Goal: Transaction & Acquisition: Purchase product/service

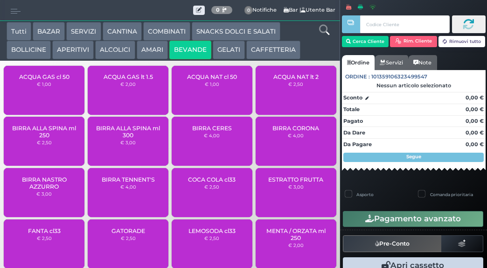
click at [291, 87] on small "€ 2,50" at bounding box center [295, 84] width 15 height 6
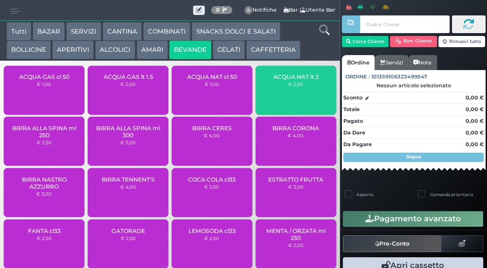
click at [295, 86] on div "ACQUA NAT lt 2 € 2,50" at bounding box center [295, 90] width 81 height 49
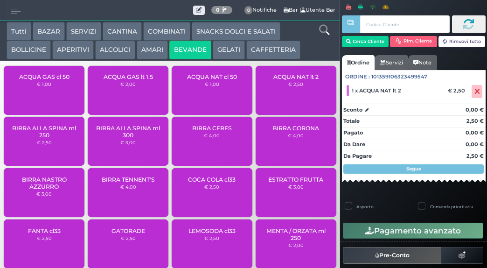
click at [294, 96] on div "ACQUA NAT lt 2 € 2,50" at bounding box center [295, 90] width 81 height 49
click at [205, 87] on small "€ 1,00" at bounding box center [212, 84] width 14 height 6
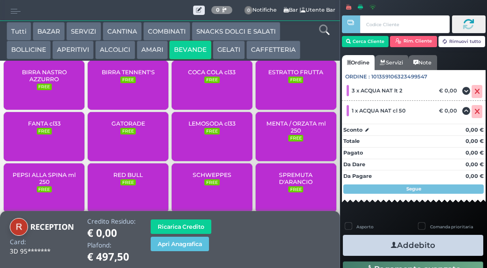
click at [400, 242] on button "Addebito" at bounding box center [413, 244] width 140 height 21
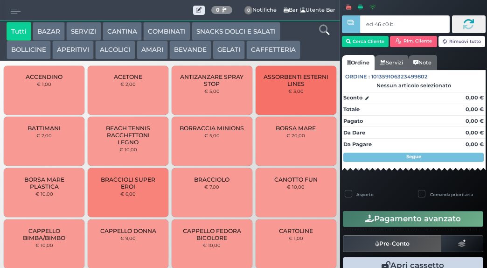
type input "ed 46 c0 b9"
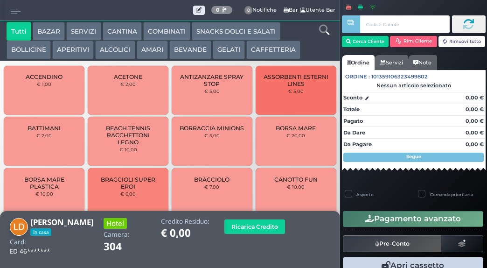
click at [193, 50] on button "BEVANDE" at bounding box center [190, 50] width 42 height 19
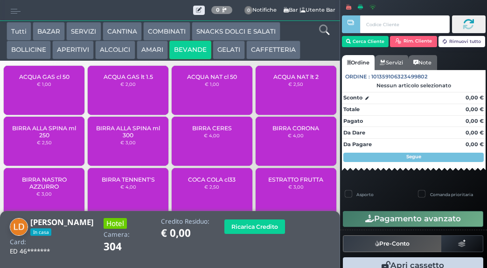
click at [60, 96] on div "ACQUA GAS cl 50 € 1,00" at bounding box center [44, 90] width 81 height 49
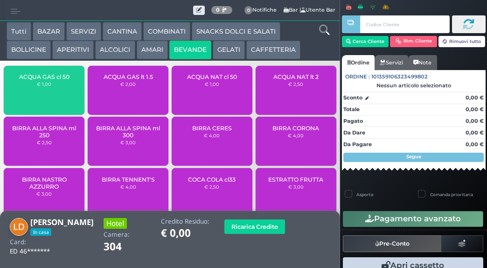
click at [61, 80] on span "ACQUA GAS cl 50" at bounding box center [44, 76] width 50 height 7
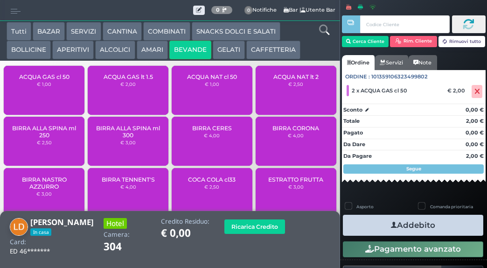
click at [391, 224] on icon "button" at bounding box center [394, 225] width 6 height 10
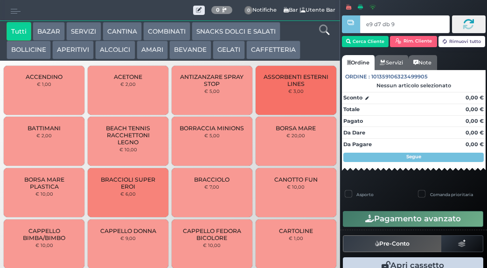
type input "e9 d7 db 94"
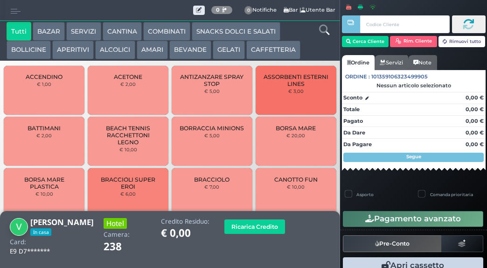
click at [265, 50] on button "CAFFETTERIA" at bounding box center [273, 50] width 54 height 19
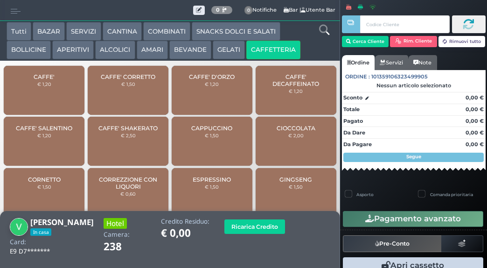
click at [210, 131] on span "CAPPUCCINO" at bounding box center [211, 127] width 41 height 7
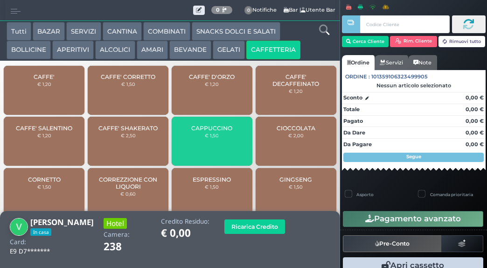
click at [217, 131] on span "CAPPUCCINO" at bounding box center [211, 127] width 41 height 7
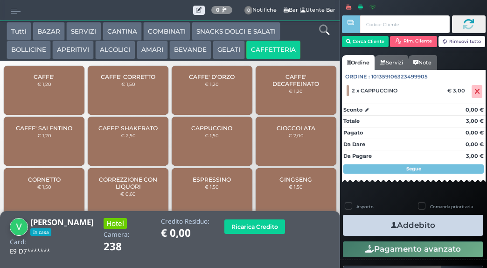
click at [391, 224] on icon "button" at bounding box center [394, 225] width 6 height 10
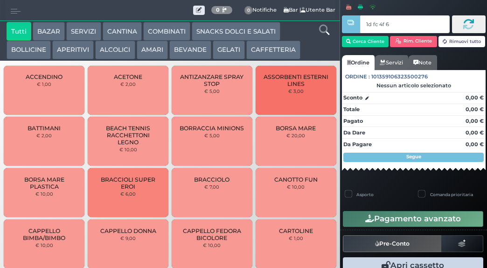
type input "1d fc 4f 66"
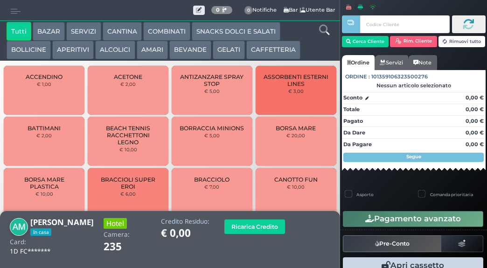
click at [267, 53] on button "CAFFETTERIA" at bounding box center [273, 50] width 54 height 19
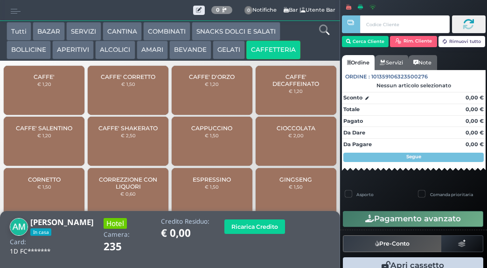
click at [219, 131] on span "CAPPUCCINO" at bounding box center [211, 127] width 41 height 7
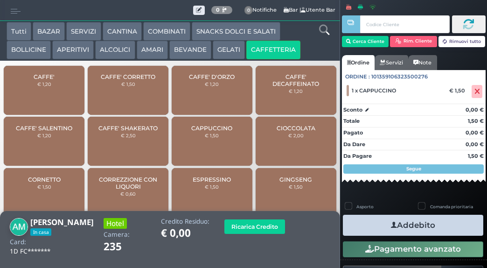
click at [391, 224] on icon "button" at bounding box center [394, 225] width 6 height 10
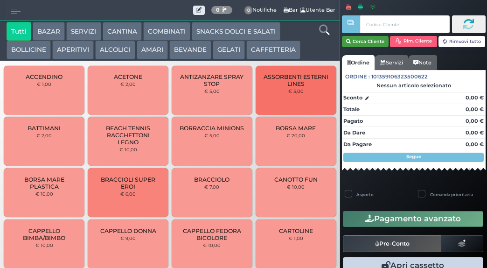
click at [369, 41] on button "Cerca Cliente" at bounding box center [365, 41] width 47 height 11
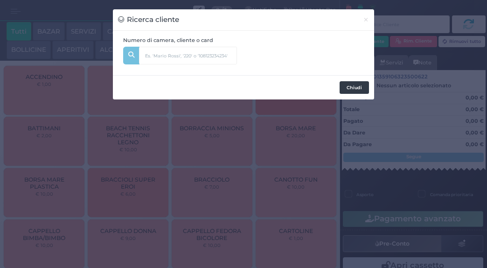
click at [365, 90] on button "Chiudi" at bounding box center [353, 87] width 29 height 13
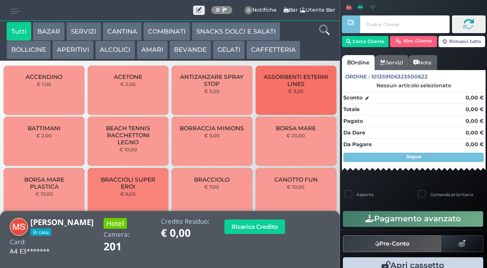
click at [275, 56] on button "CAFFETTERIA" at bounding box center [273, 50] width 54 height 19
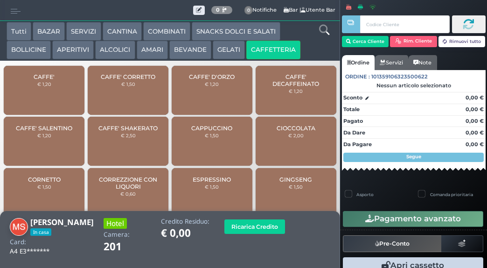
click at [47, 80] on span "CAFFE'" at bounding box center [44, 76] width 21 height 7
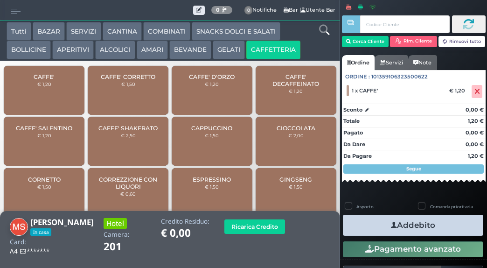
click at [403, 226] on button "Addebito" at bounding box center [413, 224] width 140 height 21
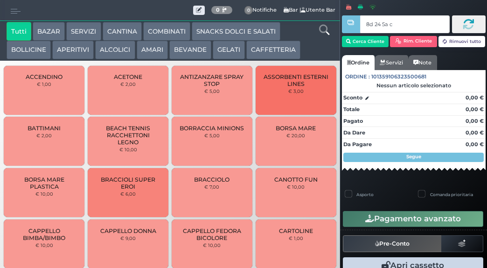
type input "8d 24 5a c3"
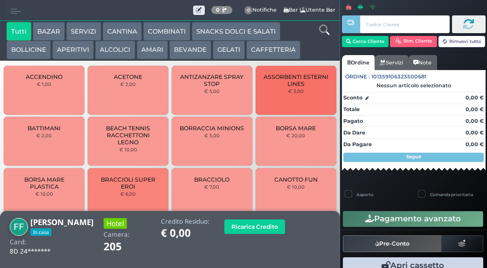
click at [277, 46] on button "CAFFETTERIA" at bounding box center [273, 50] width 54 height 19
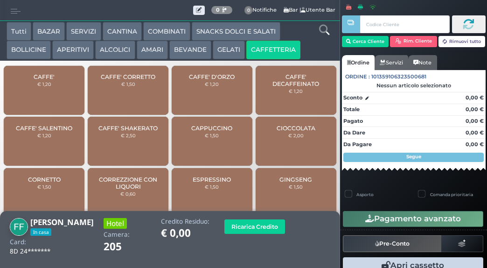
click at [52, 80] on span "CAFFE'" at bounding box center [44, 76] width 21 height 7
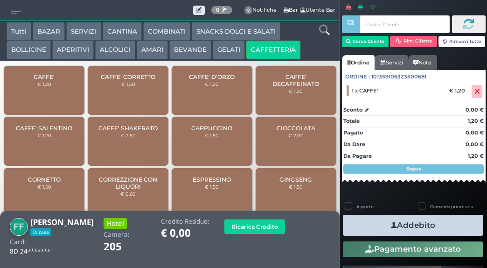
click at [415, 221] on button "Addebito" at bounding box center [413, 224] width 140 height 21
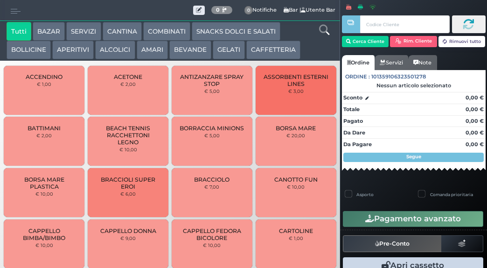
click at [268, 49] on button "CAFFETTERIA" at bounding box center [273, 50] width 54 height 19
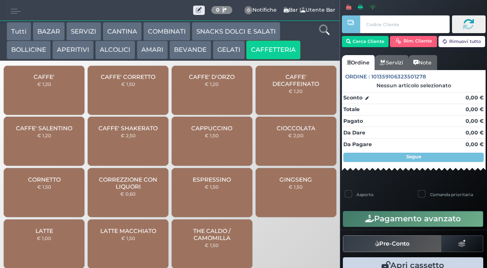
click at [246, 41] on button "CAFFETTERIA" at bounding box center [273, 50] width 54 height 19
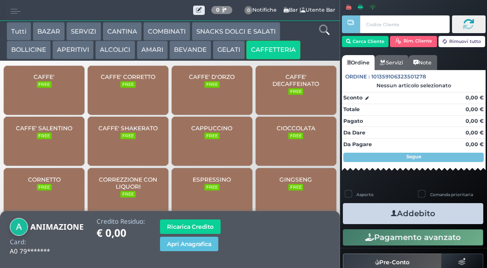
click at [392, 211] on icon "button" at bounding box center [394, 213] width 6 height 10
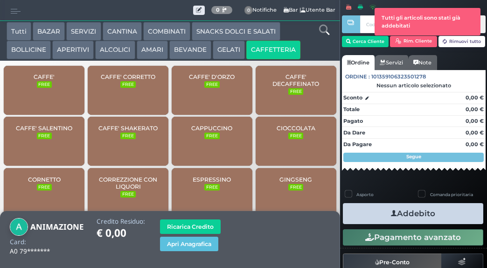
click at [47, 80] on span "CAFFE'" at bounding box center [44, 76] width 21 height 7
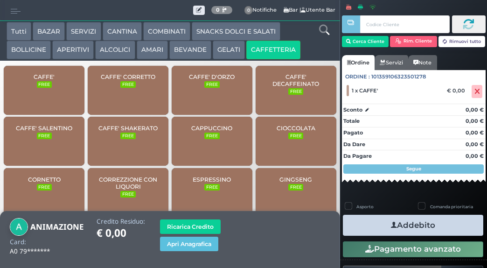
click at [401, 224] on button "Addebito" at bounding box center [413, 224] width 140 height 21
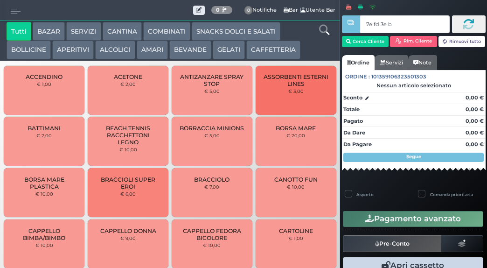
type input "7e fd 3e b9"
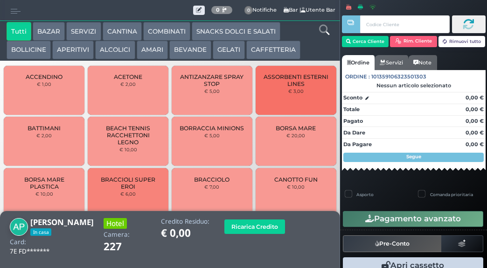
click at [280, 48] on button "CAFFETTERIA" at bounding box center [273, 50] width 54 height 19
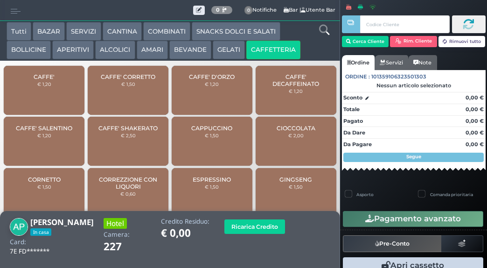
click at [62, 91] on div "CAFFE' € 1,20" at bounding box center [44, 90] width 81 height 49
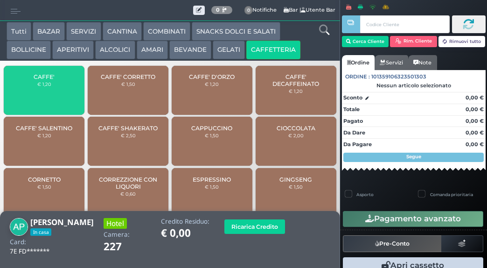
click at [52, 80] on span "CAFFE'" at bounding box center [44, 76] width 21 height 7
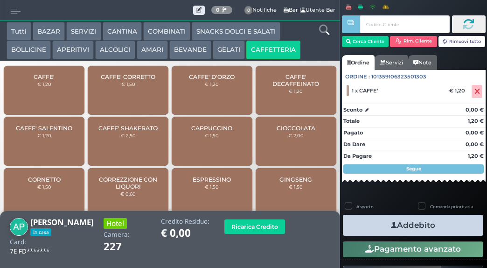
click at [53, 80] on span "CAFFE'" at bounding box center [44, 76] width 21 height 7
click at [57, 96] on div "CAFFE' € 1,20" at bounding box center [44, 90] width 81 height 49
click at [411, 227] on button "Addebito" at bounding box center [413, 224] width 140 height 21
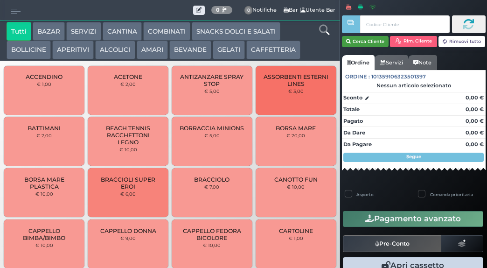
click at [375, 41] on button "Cerca Cliente" at bounding box center [365, 41] width 47 height 11
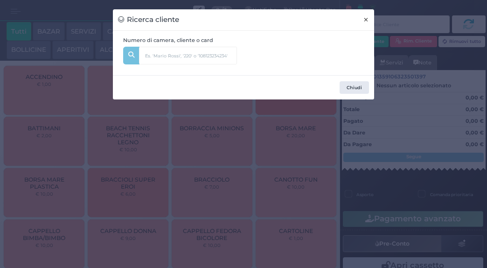
click at [366, 20] on span "×" at bounding box center [366, 19] width 6 height 10
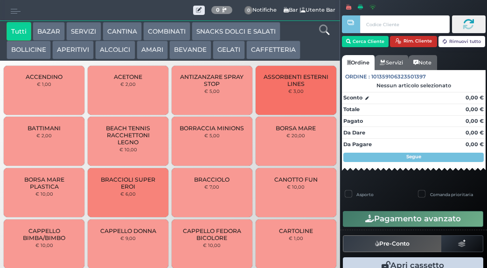
click at [421, 41] on button "Rim. Cliente" at bounding box center [413, 41] width 47 height 11
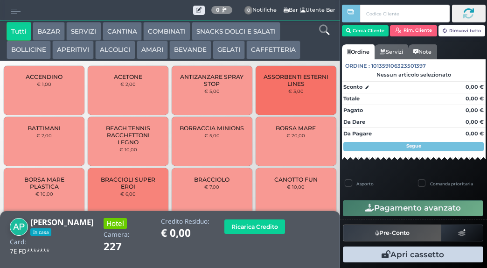
click at [275, 50] on button "CAFFETTERIA" at bounding box center [273, 50] width 54 height 19
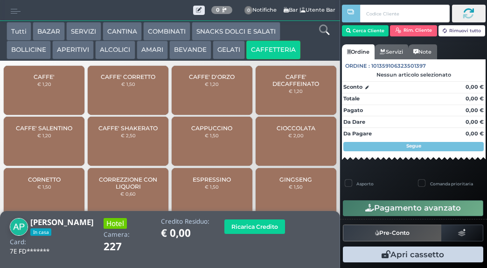
click at [48, 80] on span "CAFFE'" at bounding box center [44, 76] width 21 height 7
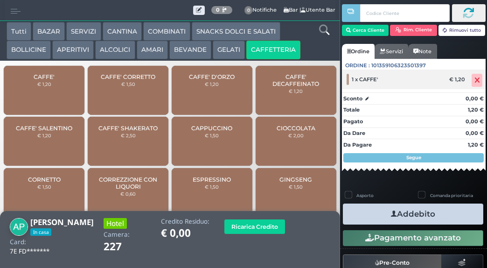
click at [474, 80] on icon at bounding box center [477, 80] width 6 height 0
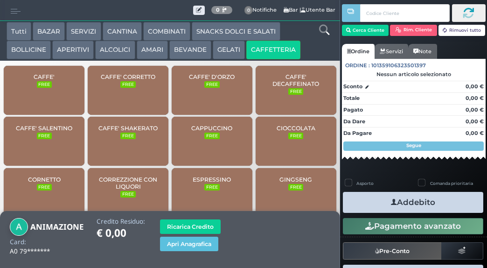
click at [46, 79] on span "CAFFE'" at bounding box center [44, 76] width 21 height 7
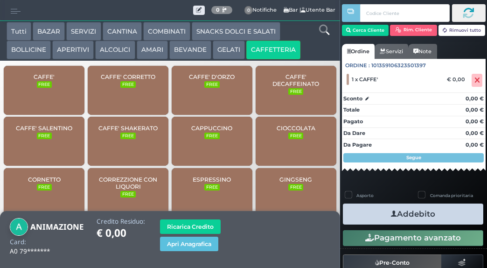
click at [418, 211] on button "Addebito" at bounding box center [413, 213] width 140 height 21
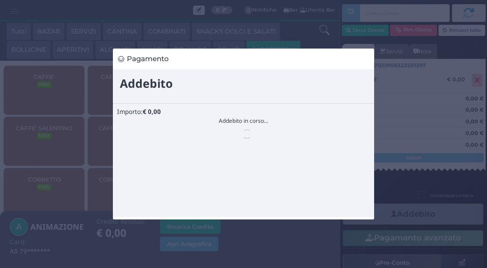
scroll to position [0, 0]
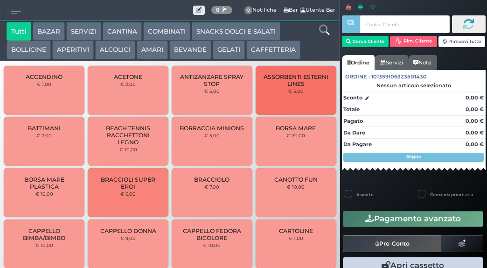
click at [265, 58] on button "CAFFETTERIA" at bounding box center [273, 50] width 54 height 19
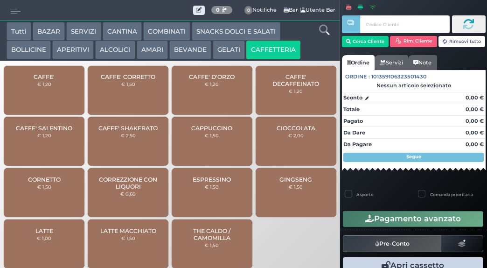
click at [48, 80] on span "CAFFE'" at bounding box center [44, 76] width 21 height 7
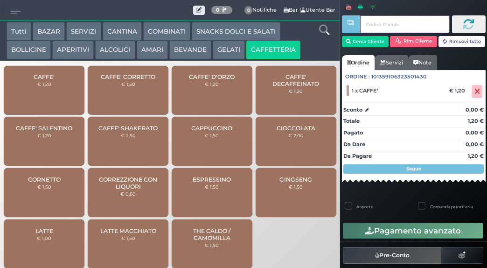
scroll to position [7, 0]
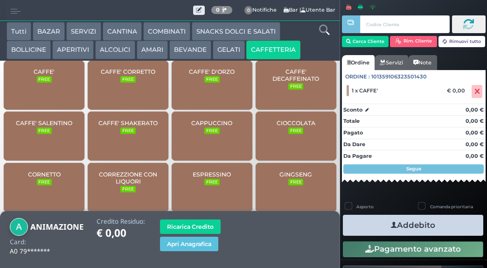
click at [391, 221] on icon "button" at bounding box center [394, 225] width 6 height 10
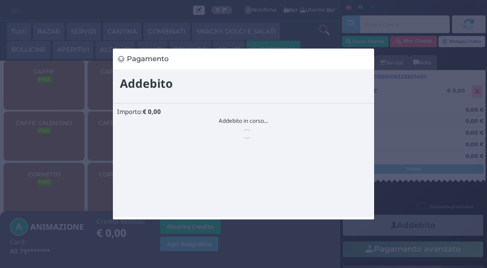
scroll to position [0, 0]
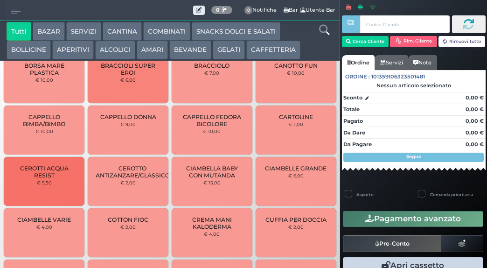
scroll to position [16, 0]
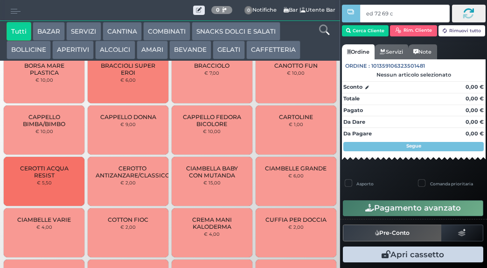
type input "ed 72 69 c3"
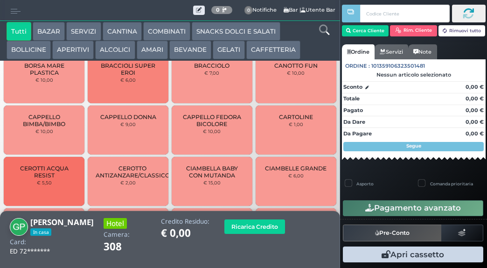
click at [267, 51] on button "CAFFETTERIA" at bounding box center [273, 50] width 54 height 19
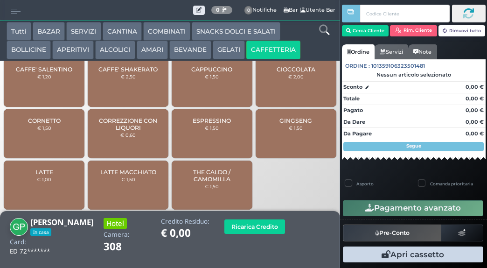
scroll to position [84, 0]
click at [45, 73] on span "CAFFE' SALENTINO" at bounding box center [44, 69] width 56 height 7
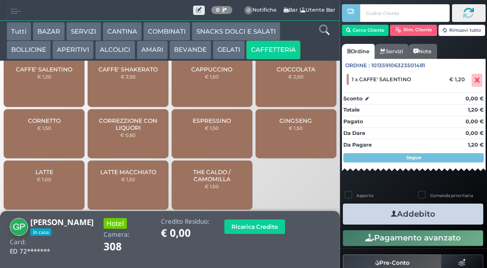
click at [404, 212] on button "Addebito" at bounding box center [413, 213] width 140 height 21
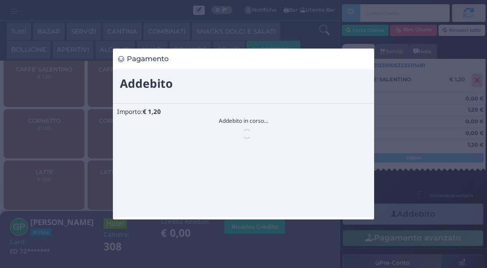
scroll to position [0, 0]
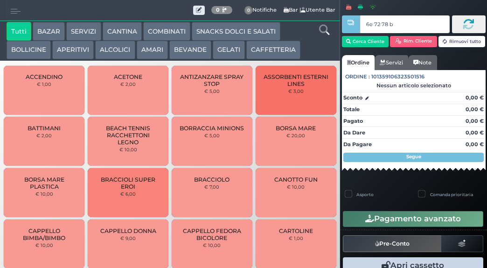
type input "6e 72 78 b9"
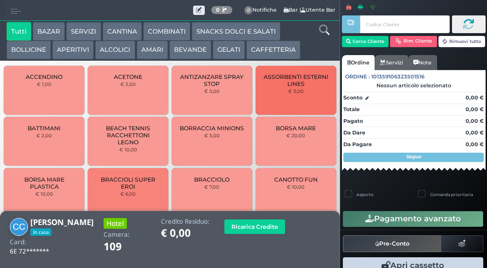
click at [272, 50] on button "CAFFETTERIA" at bounding box center [273, 50] width 54 height 19
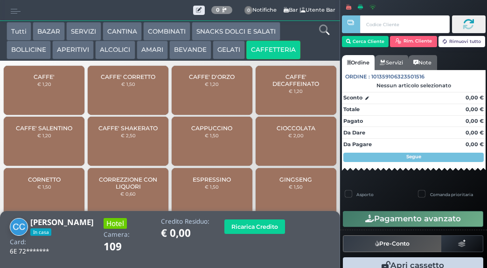
click at [48, 86] on div "CAFFE' € 1,20" at bounding box center [44, 90] width 81 height 49
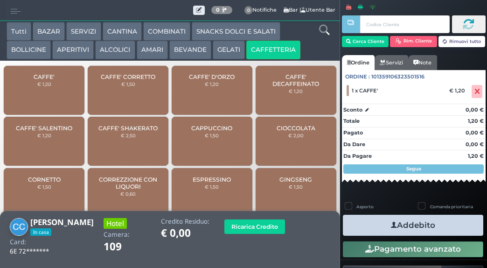
click at [407, 225] on button "Addebito" at bounding box center [413, 224] width 140 height 21
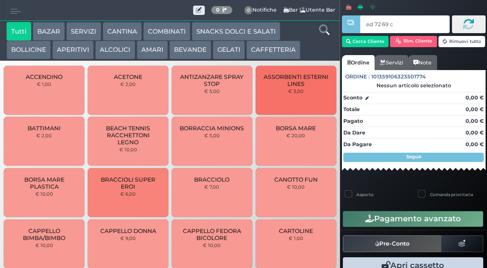
type input "ed 72 69 c3"
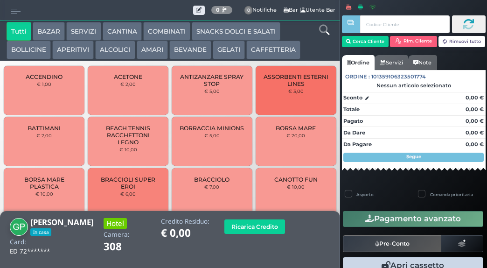
click at [271, 52] on button "CAFFETTERIA" at bounding box center [273, 50] width 54 height 19
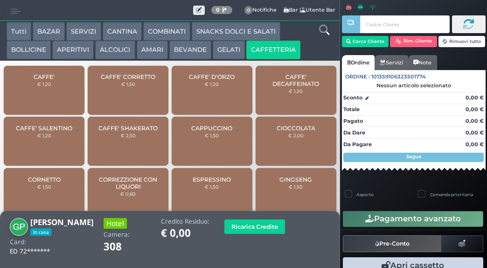
click at [52, 79] on span "CAFFE'" at bounding box center [44, 76] width 21 height 7
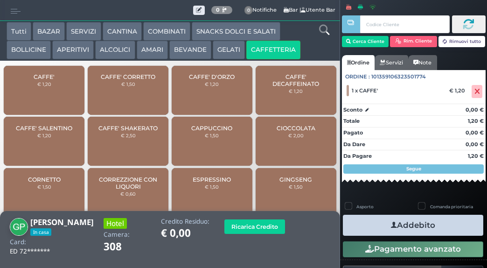
click at [404, 224] on button "Addebito" at bounding box center [413, 224] width 140 height 21
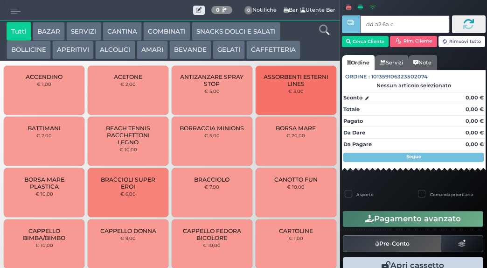
type input "dd a2 6a c3"
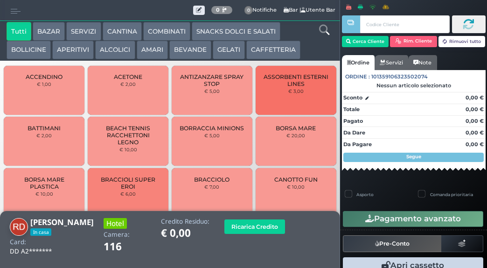
click at [277, 48] on button "CAFFETTERIA" at bounding box center [273, 50] width 54 height 19
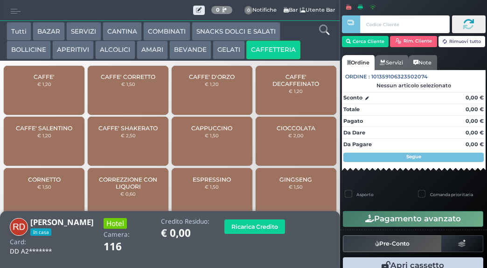
click at [45, 86] on div "CAFFE' € 1,20" at bounding box center [44, 90] width 81 height 49
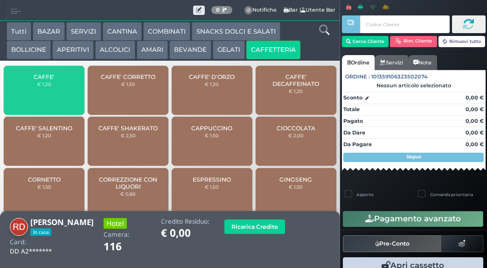
click at [40, 87] on small "€ 1,20" at bounding box center [44, 84] width 14 height 6
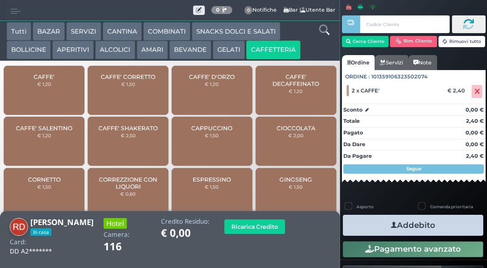
click at [400, 223] on button "Addebito" at bounding box center [413, 224] width 140 height 21
